Goal: Information Seeking & Learning: Learn about a topic

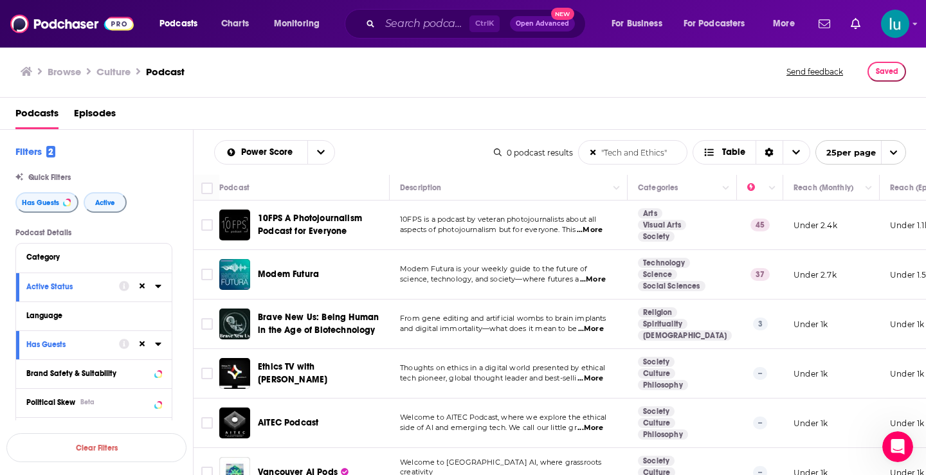
click link "Modem Futura" at bounding box center [234, 274] width 31 height 31
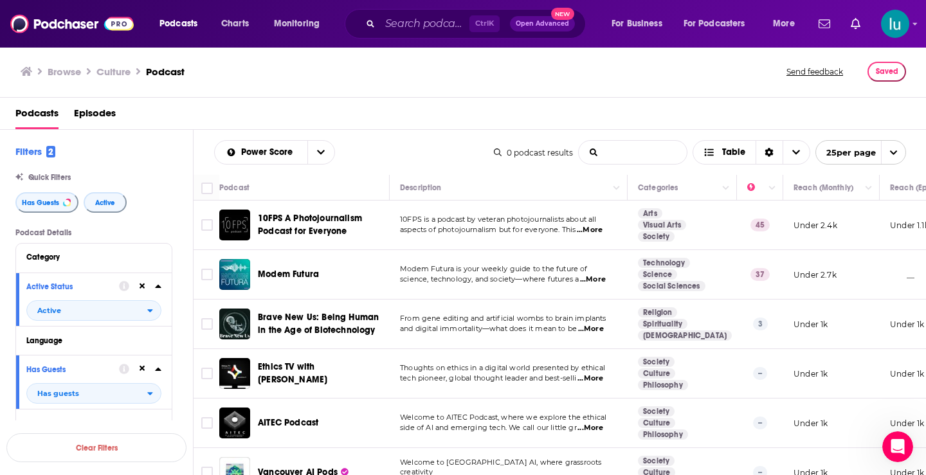
click at [629, 156] on input "List Search Input" at bounding box center [632, 152] width 108 height 23
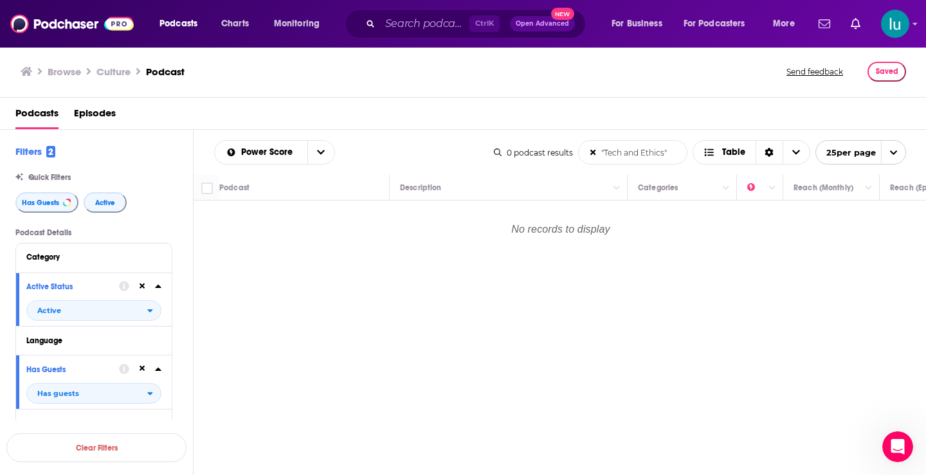
drag, startPoint x: 626, startPoint y: 150, endPoint x: 541, endPoint y: 150, distance: 85.5
click at [541, 150] on div "0 podcast results "Tech and Ethics" List Search Input Search the results... Tab…" at bounding box center [700, 152] width 412 height 24
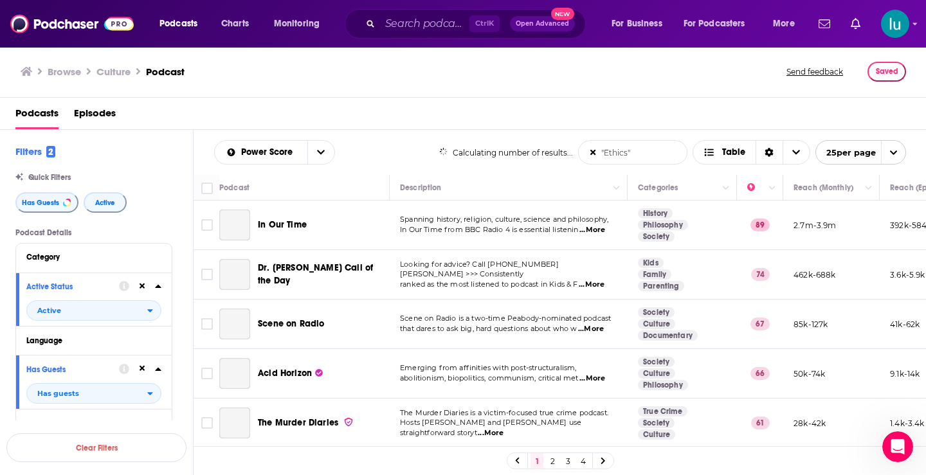
type input ""Ethics""
